Goal: Check status: Check status

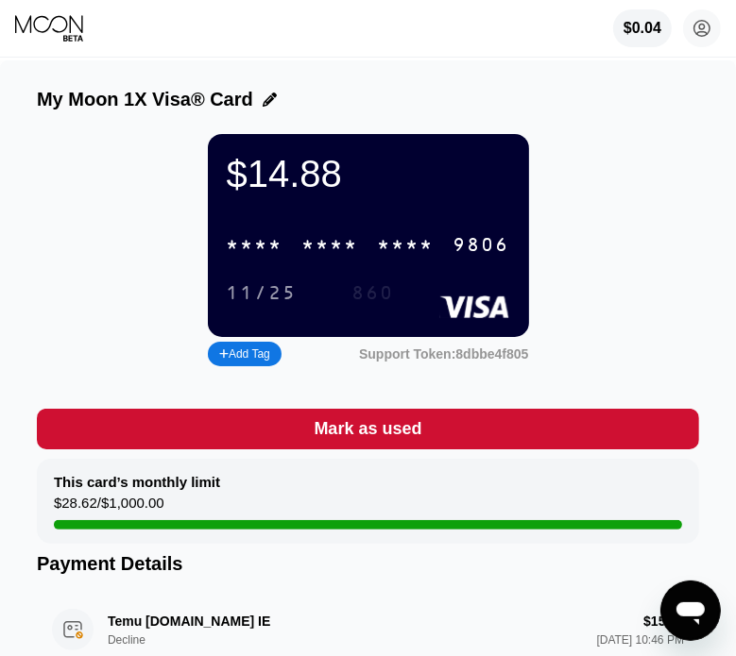
click at [377, 290] on div "860" at bounding box center [373, 293] width 71 height 31
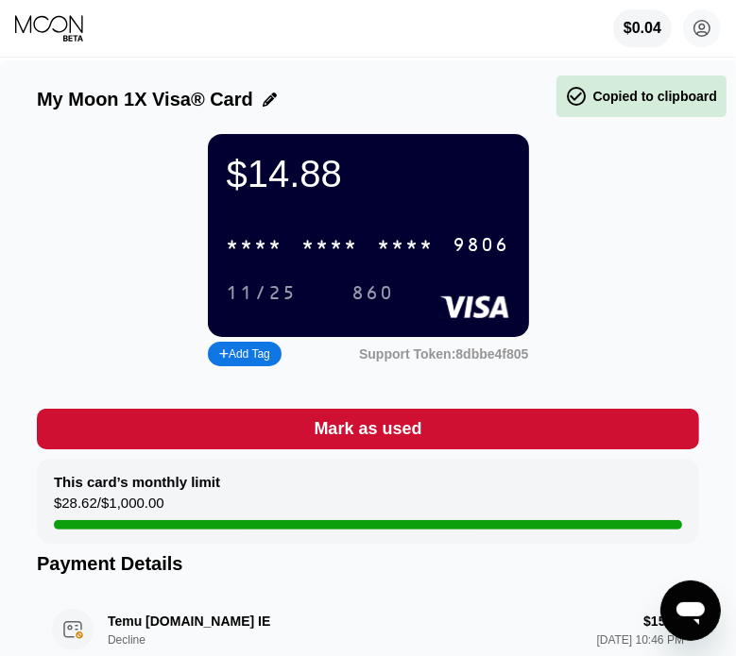
click at [377, 290] on div "860" at bounding box center [373, 293] width 71 height 31
click at [385, 257] on div "* * * *" at bounding box center [406, 246] width 57 height 22
